Goal: Information Seeking & Learning: Learn about a topic

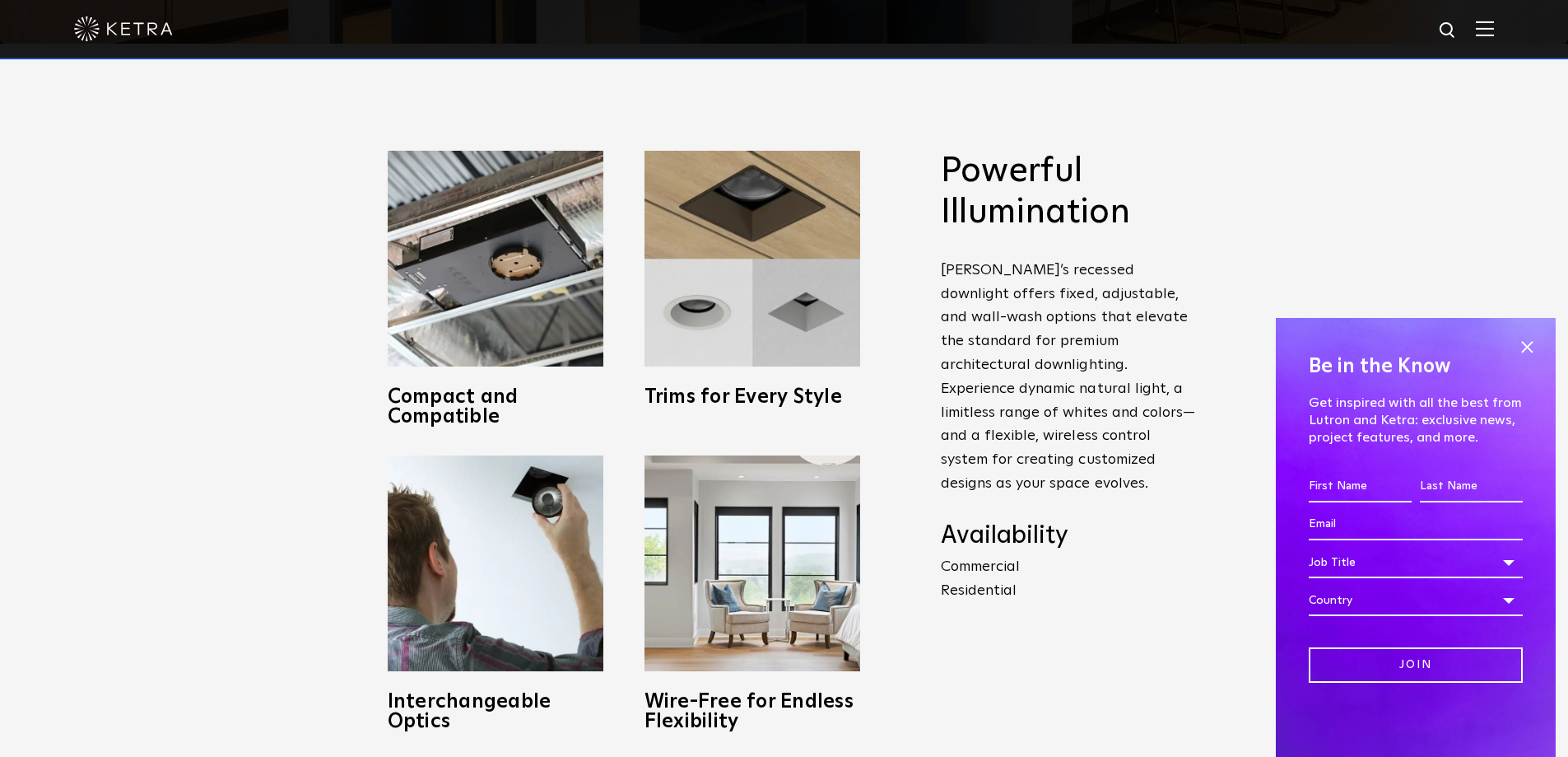
scroll to position [714, 0]
click at [1532, 345] on span at bounding box center [1526, 346] width 24 height 24
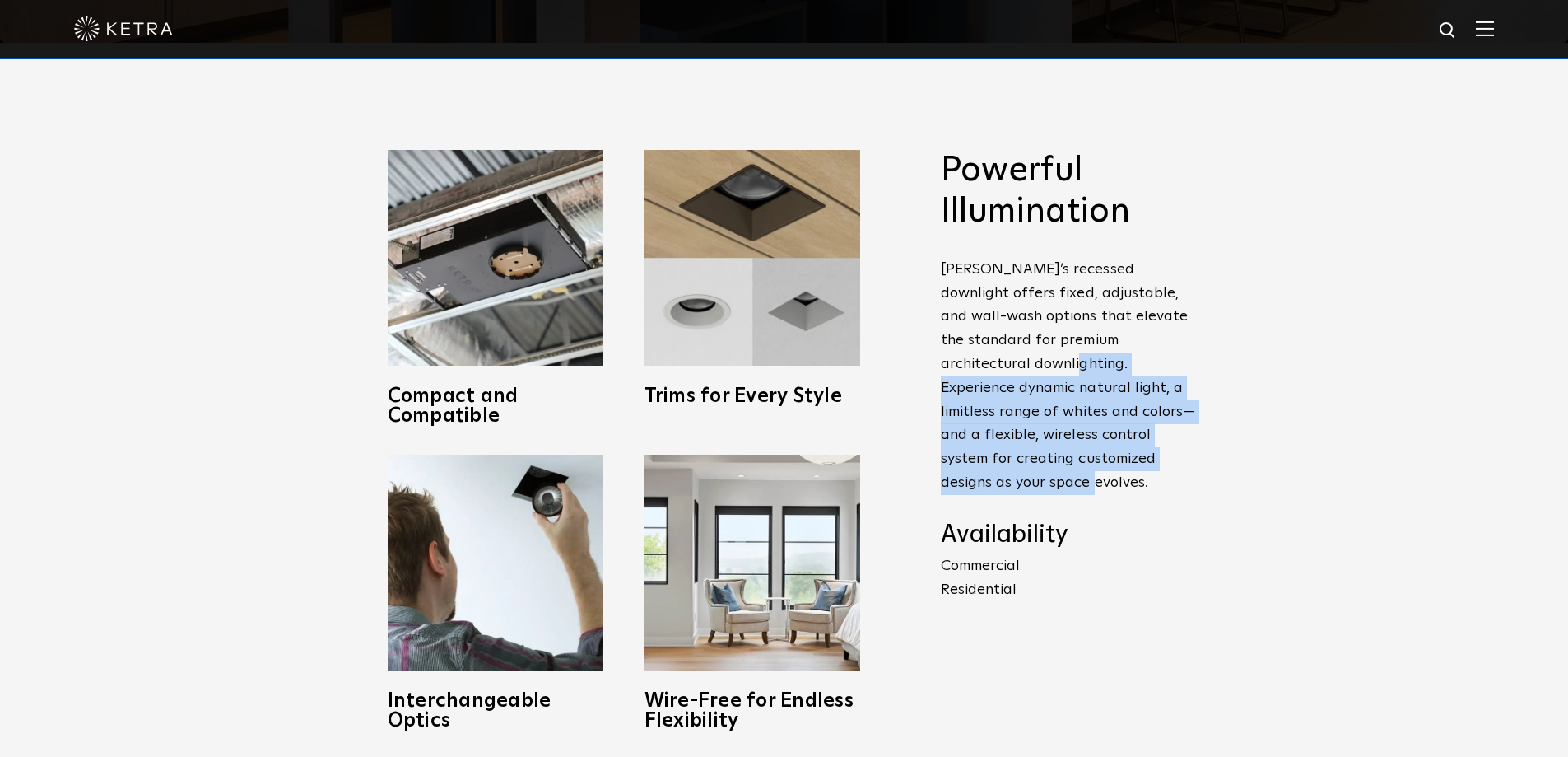
drag, startPoint x: 941, startPoint y: 365, endPoint x: 1194, endPoint y: 462, distance: 271.0
click at [1194, 462] on p "[PERSON_NAME]’s recessed downlight offers fixed, adjustable, and wall-wash opti…" at bounding box center [1068, 376] width 255 height 237
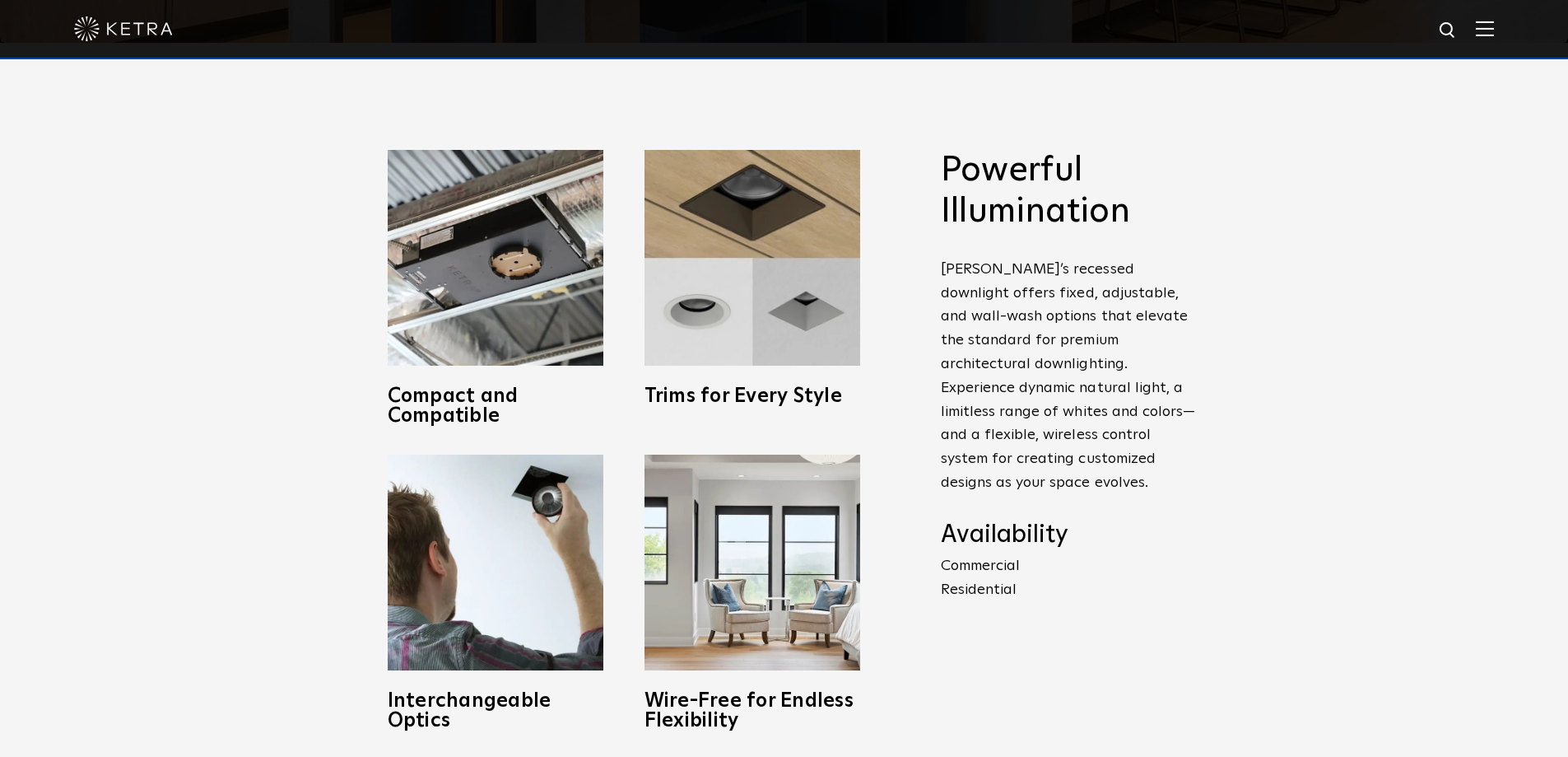
click at [1150, 520] on h4 "Availability" at bounding box center [1068, 535] width 255 height 31
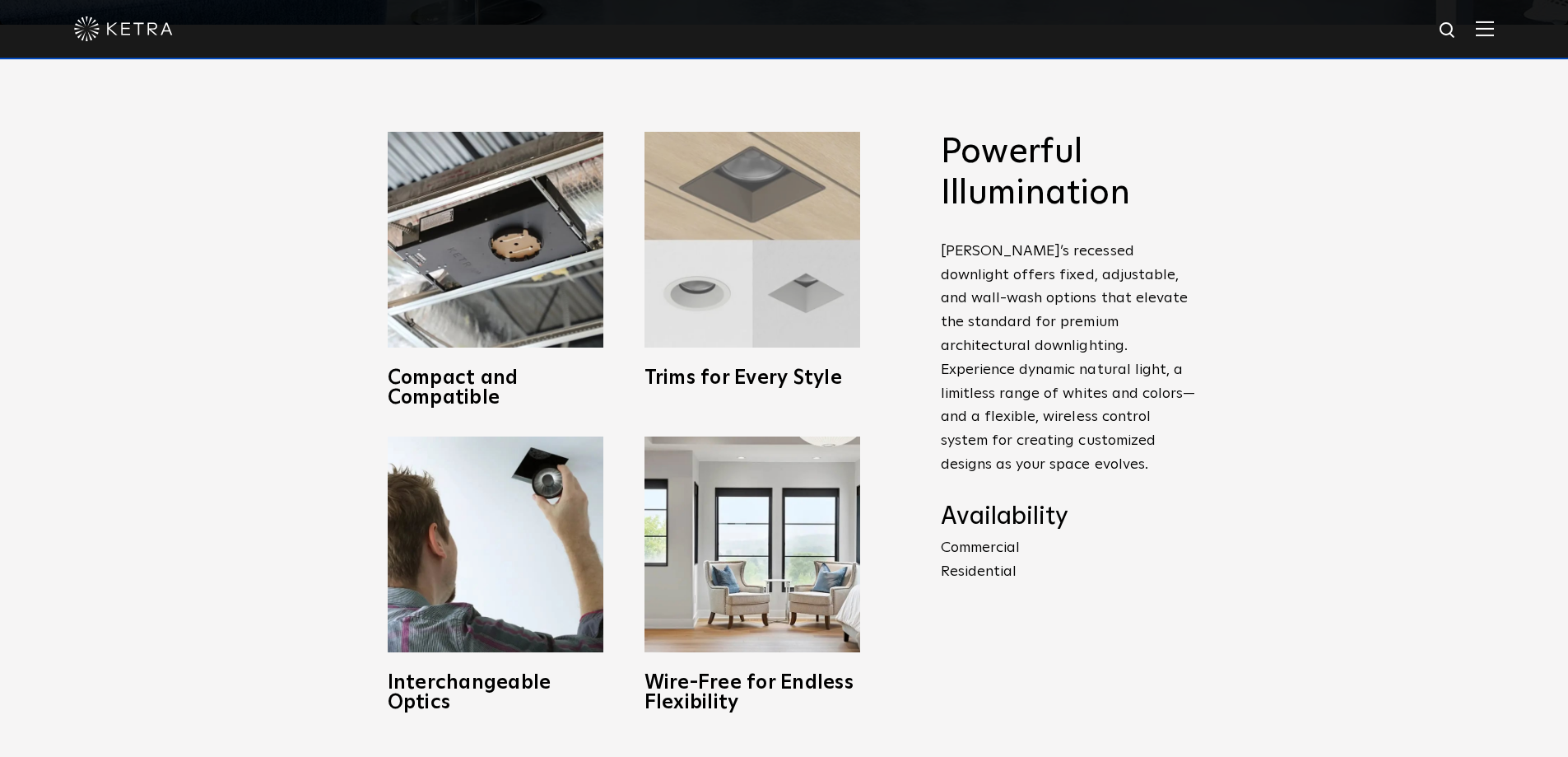
scroll to position [730, 0]
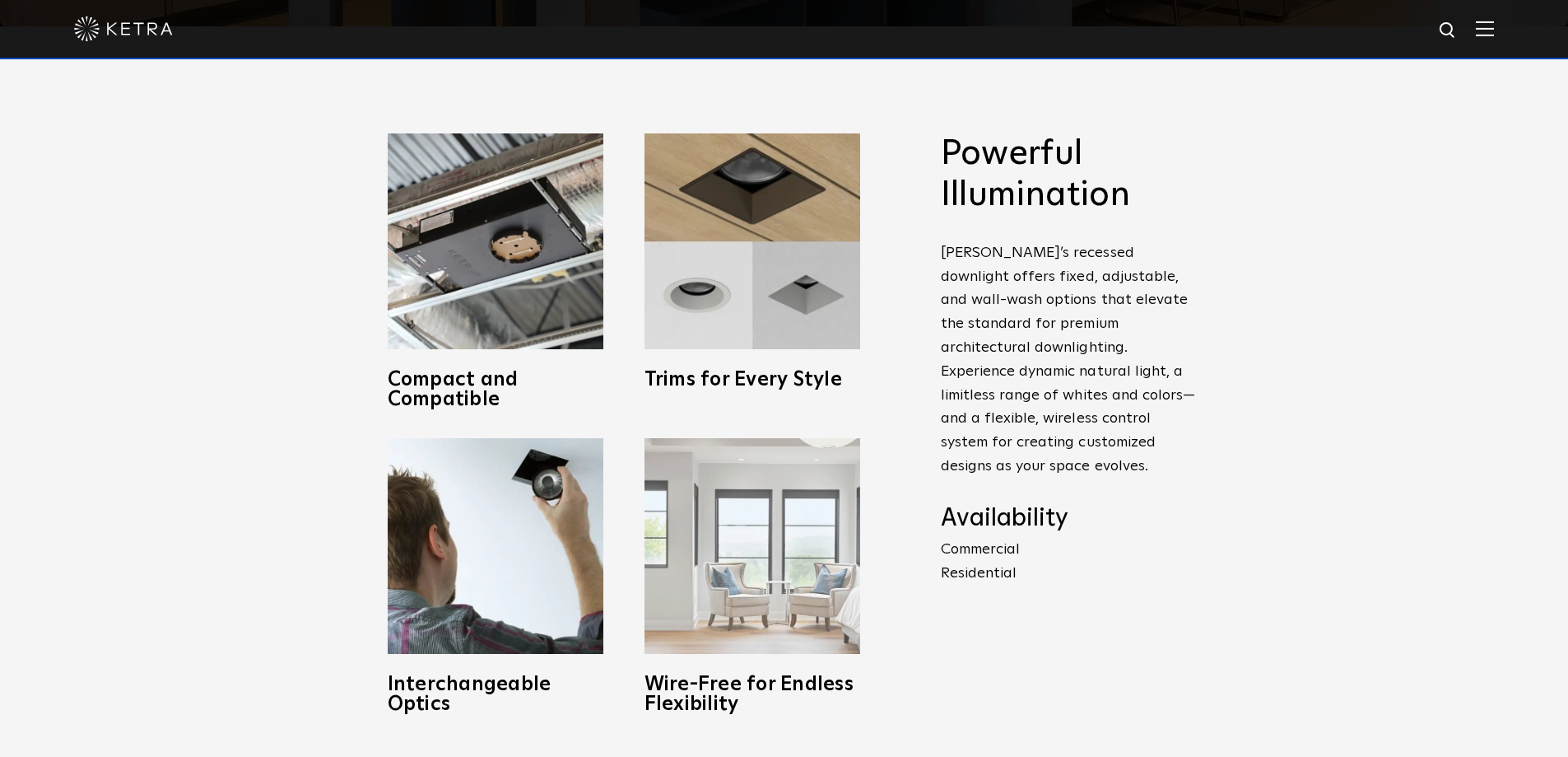
click at [764, 533] on img at bounding box center [752, 546] width 216 height 216
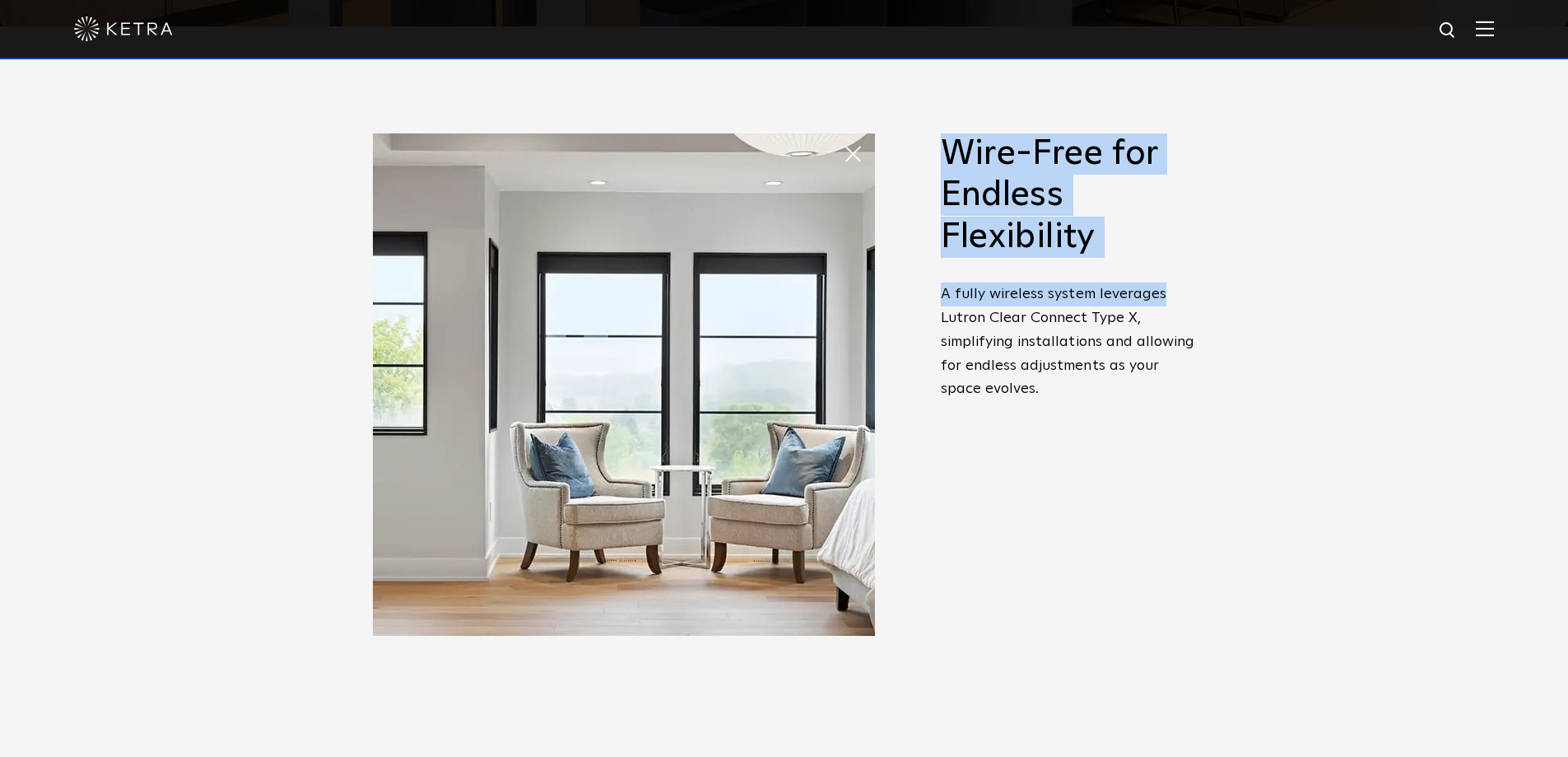
drag, startPoint x: 937, startPoint y: 296, endPoint x: 1223, endPoint y: 299, distance: 286.0
click at [1181, 299] on span "Powerful Illumination [PERSON_NAME]’s recessed downlight offers fixed, adjustab…" at bounding box center [1056, 424] width 280 height 581
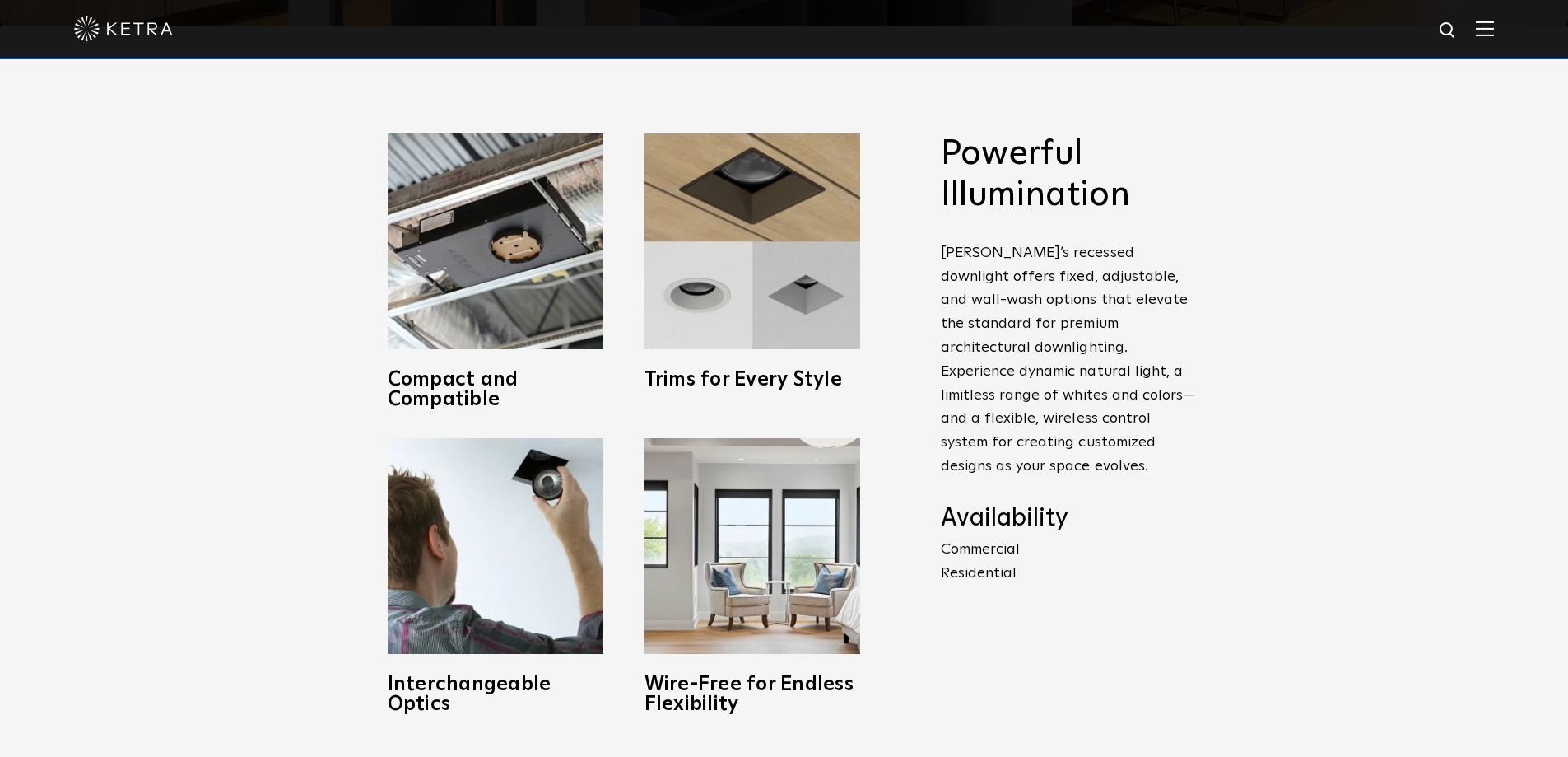
click at [1254, 304] on div "Powerful Illumination [PERSON_NAME]’s recessed downlight offers fixed, adjustab…" at bounding box center [784, 424] width 1568 height 795
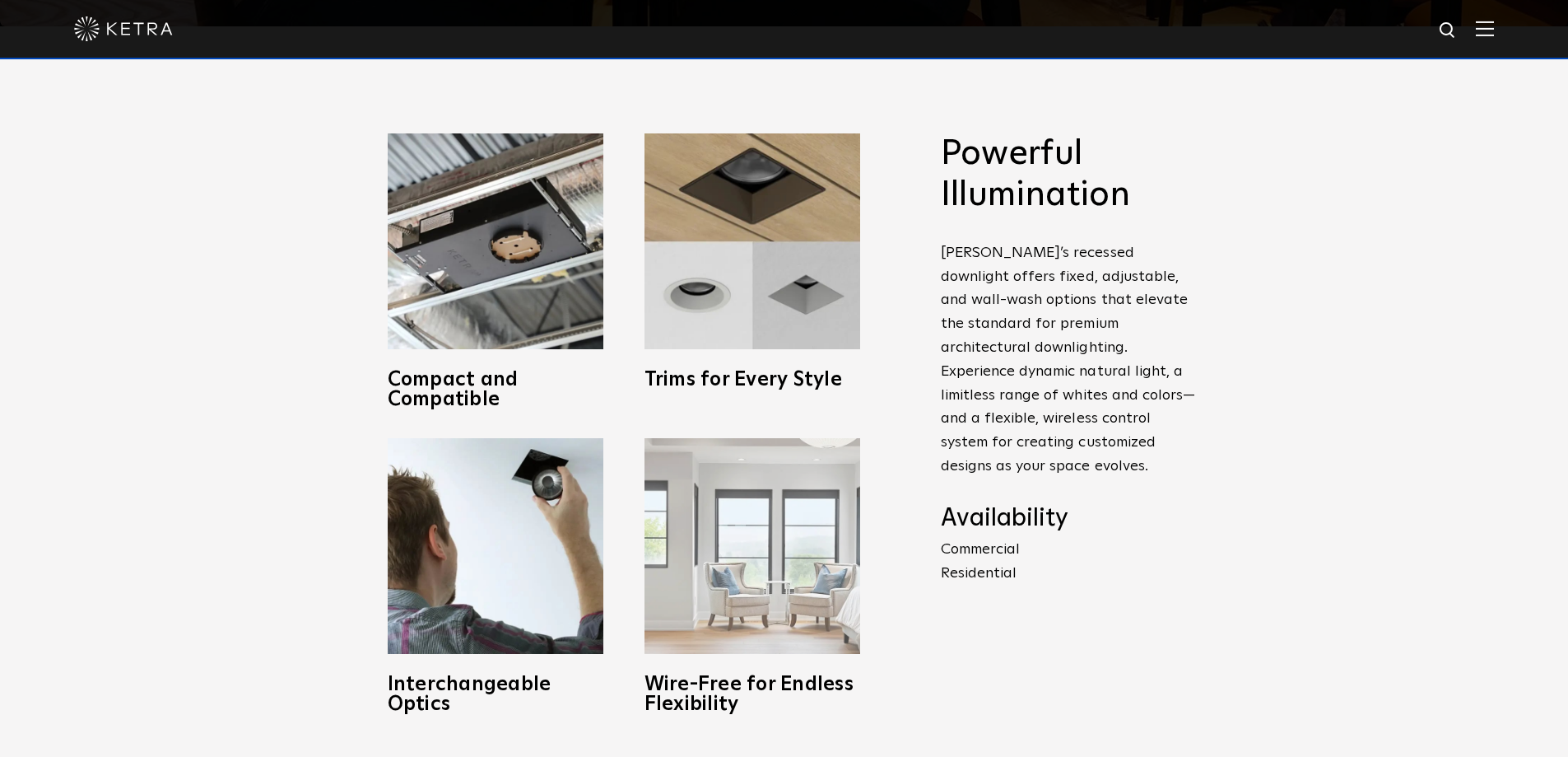
click at [763, 573] on img at bounding box center [752, 546] width 216 height 216
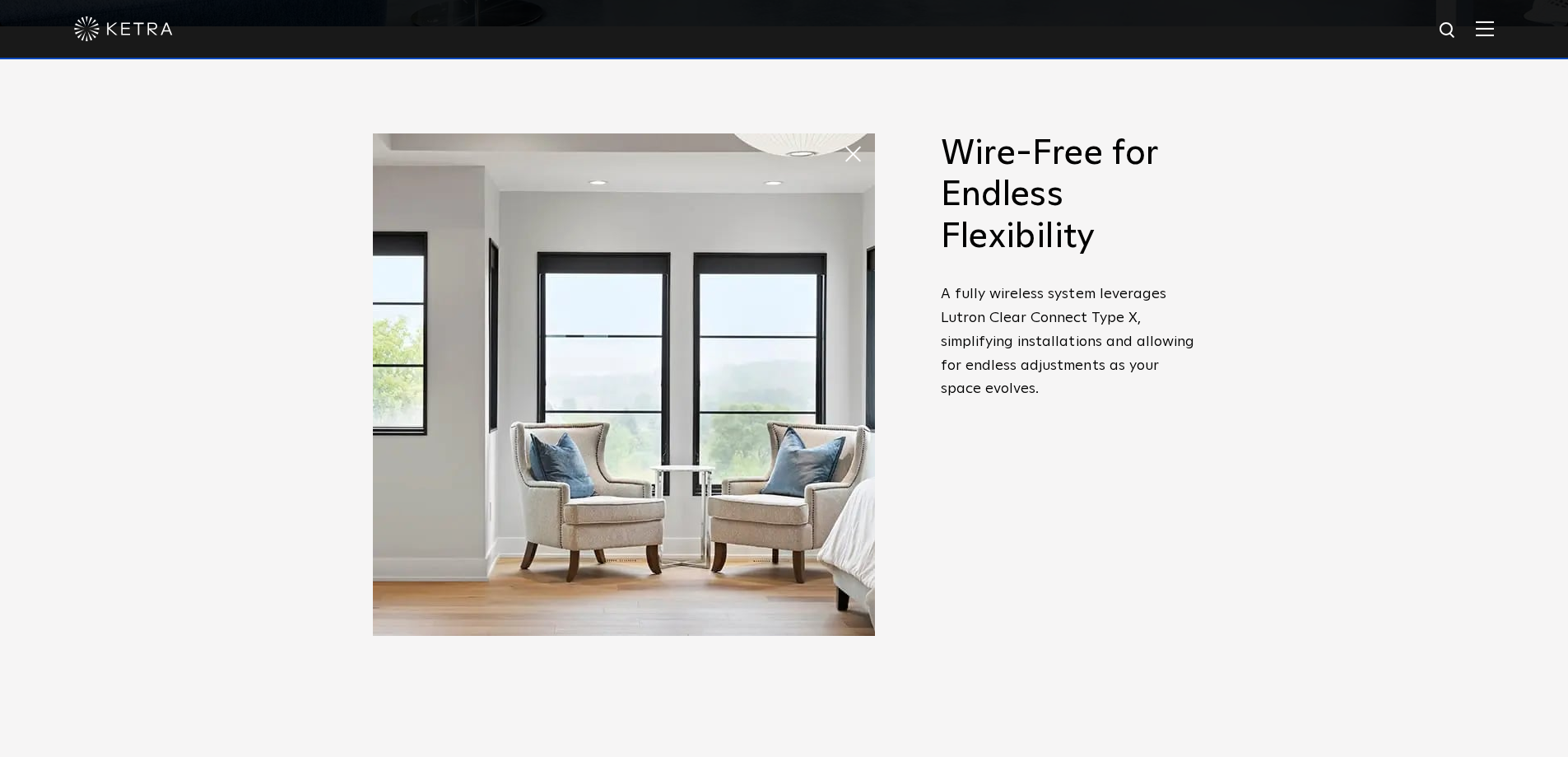
click at [843, 138] on span at bounding box center [843, 138] width 0 height 0
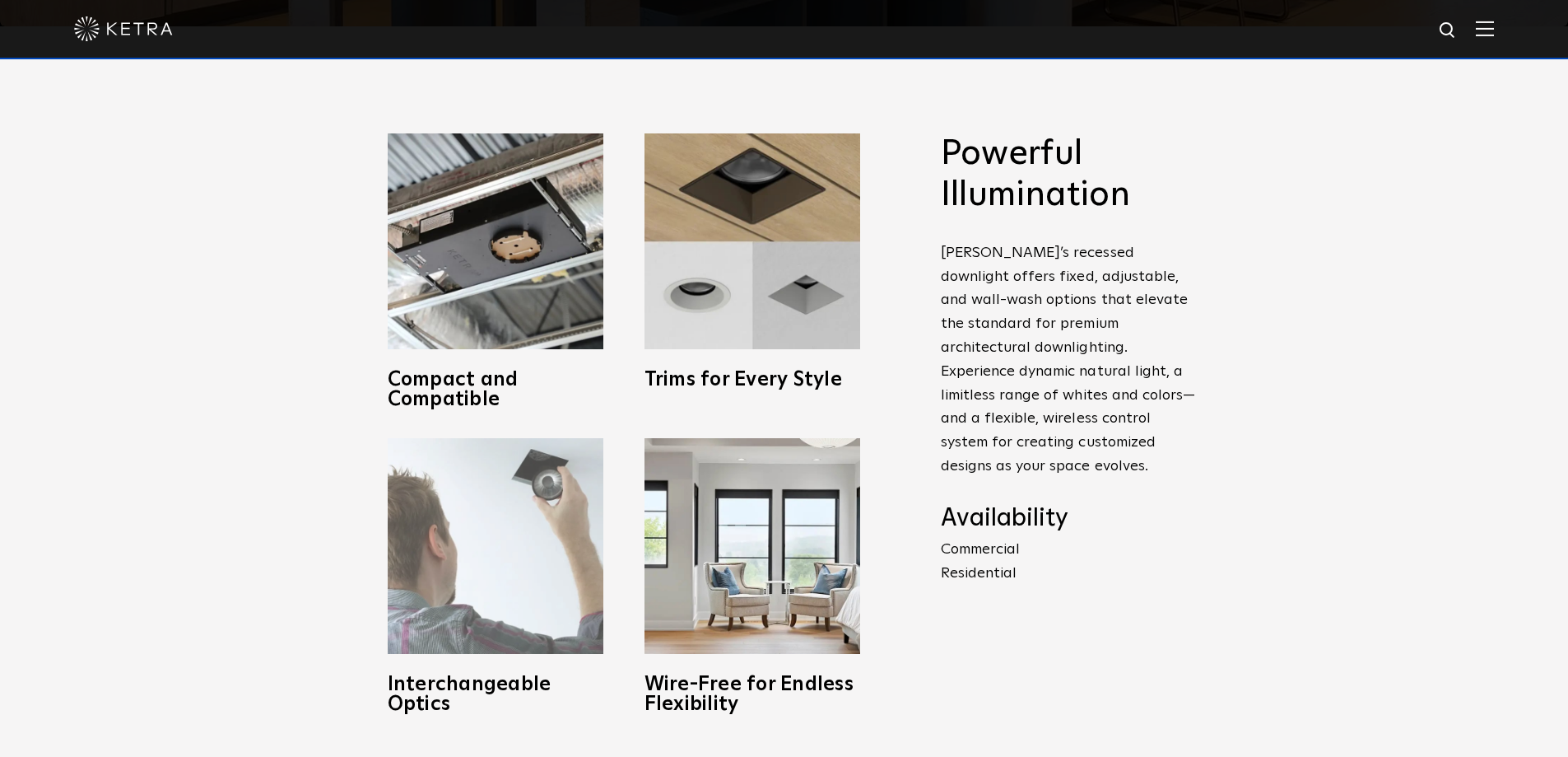
click at [493, 528] on img at bounding box center [496, 546] width 216 height 216
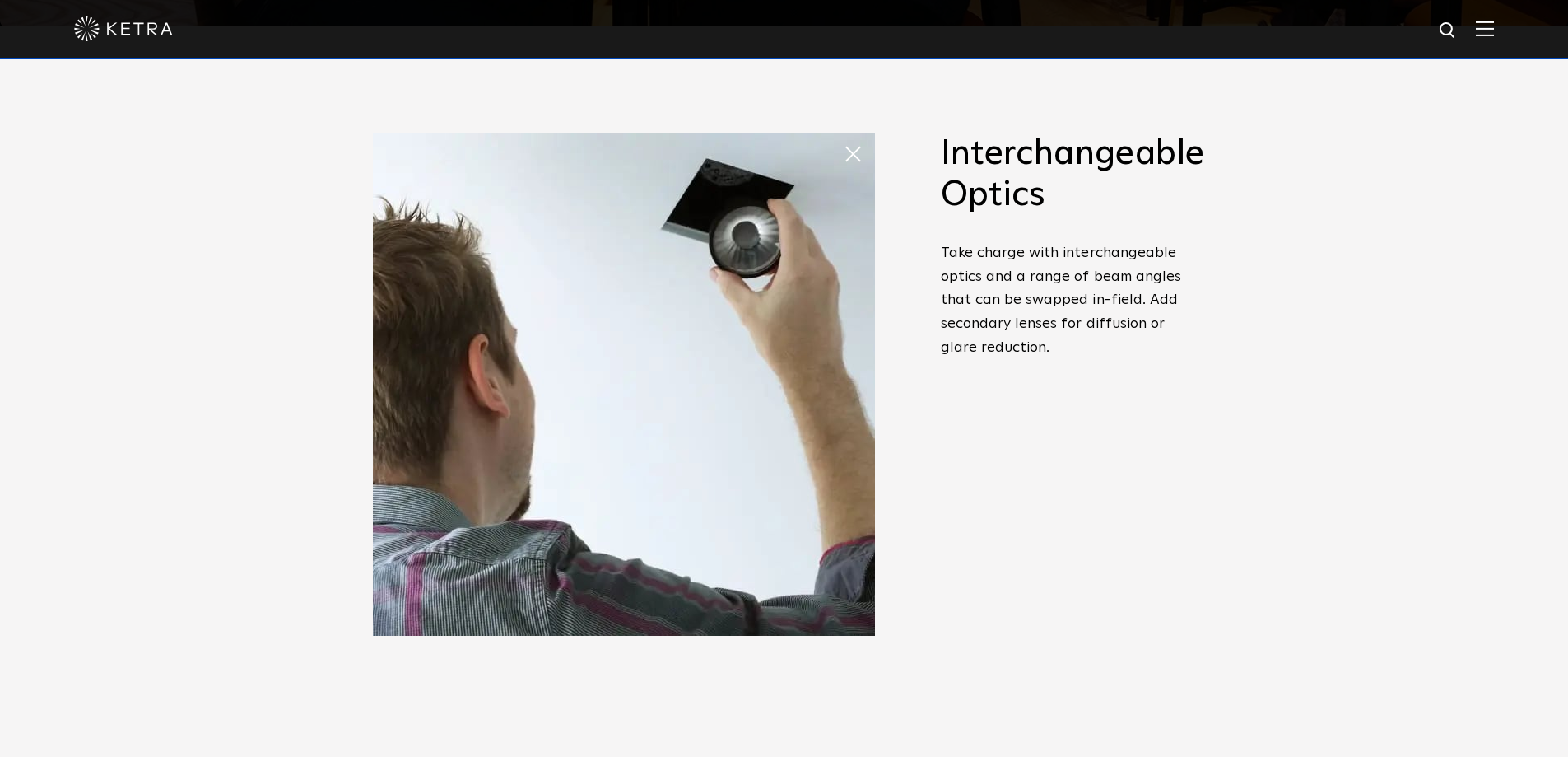
click at [843, 138] on span at bounding box center [843, 138] width 0 height 0
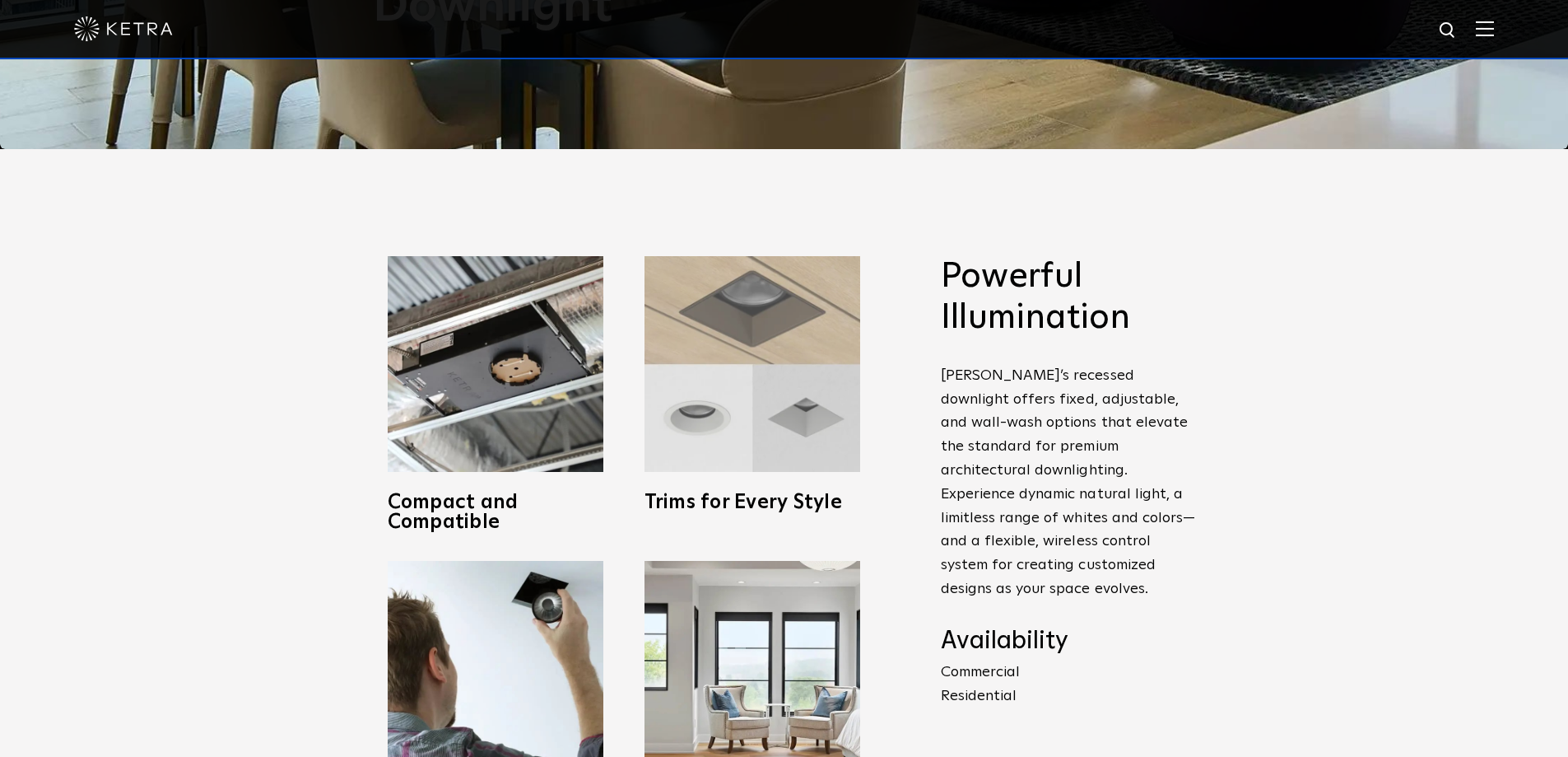
scroll to position [565, 0]
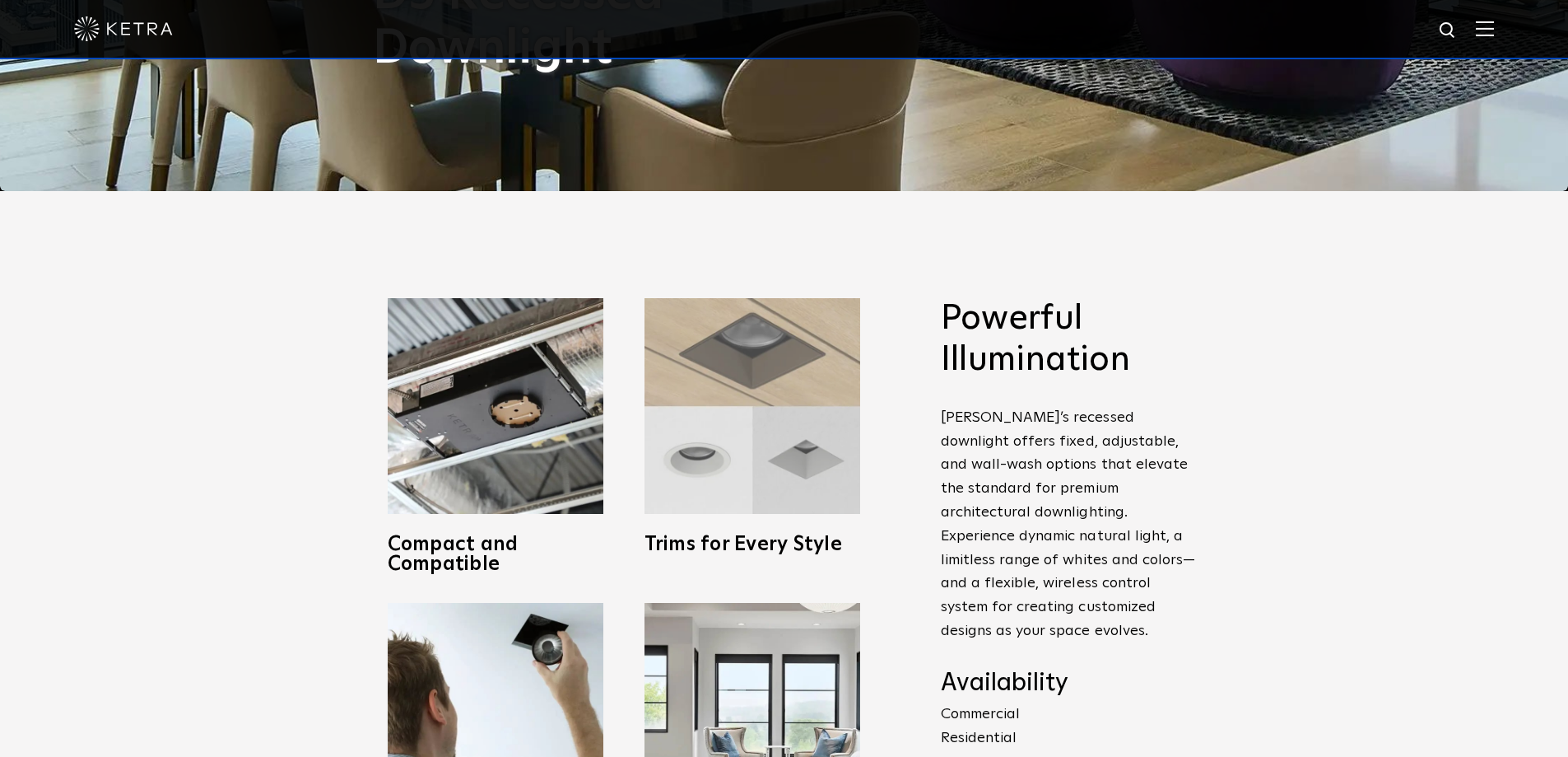
click at [752, 371] on img at bounding box center [752, 406] width 216 height 216
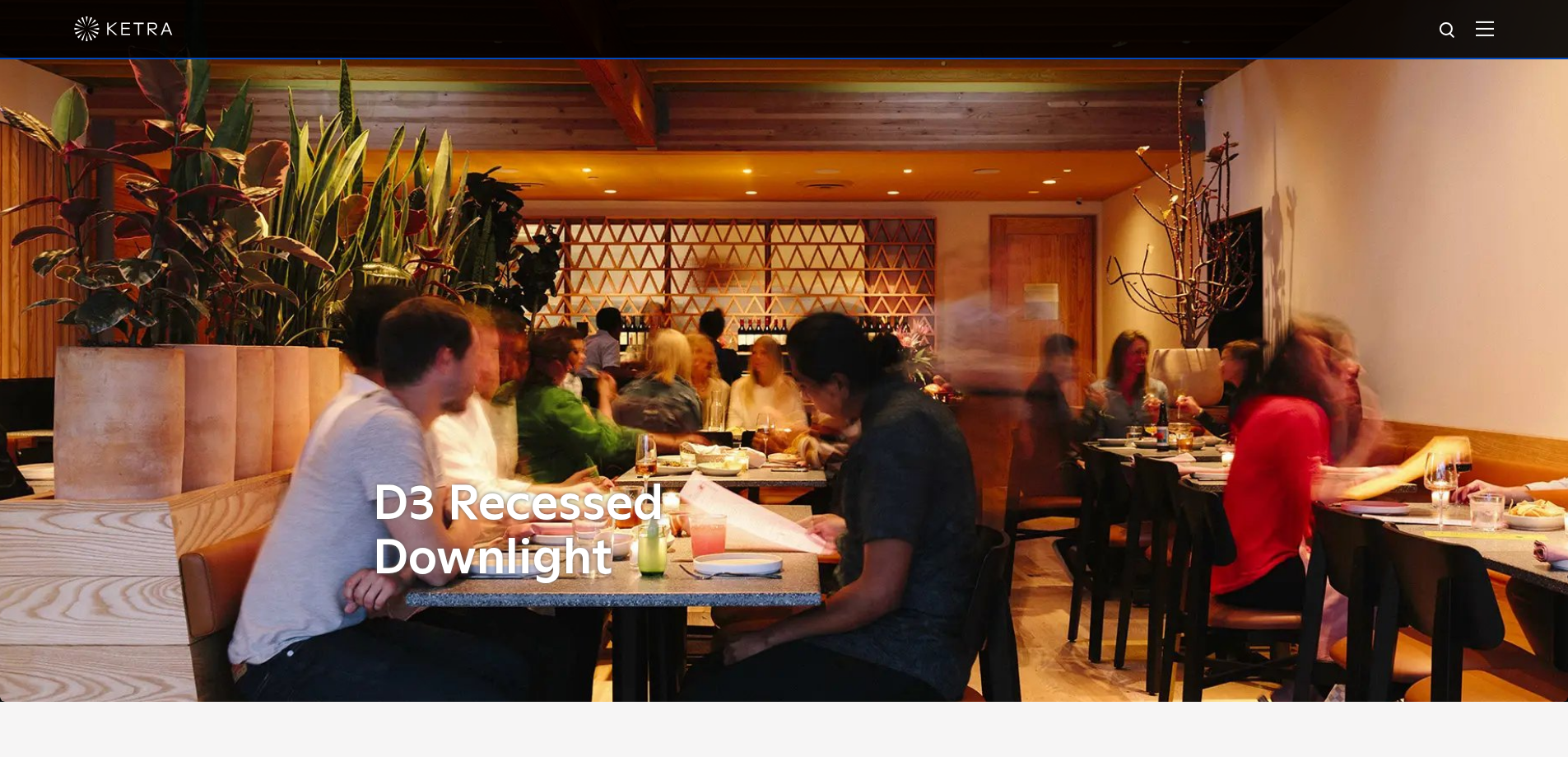
scroll to position [0, 0]
